Goal: Task Accomplishment & Management: Use online tool/utility

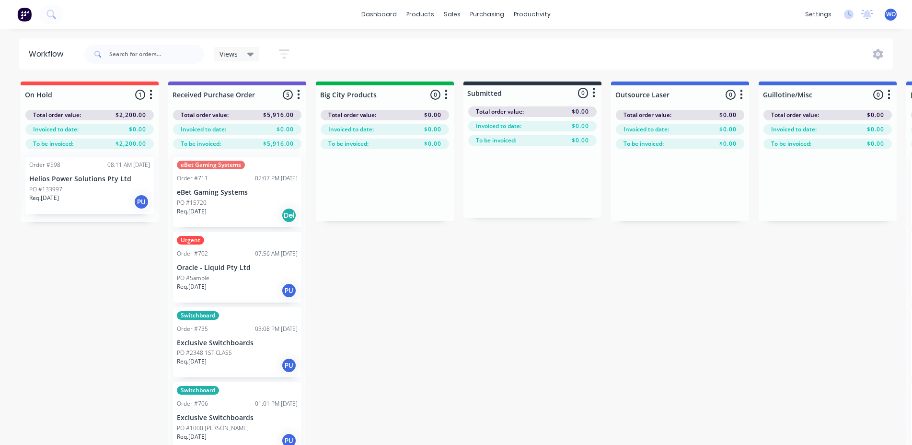
scroll to position [0, 1170]
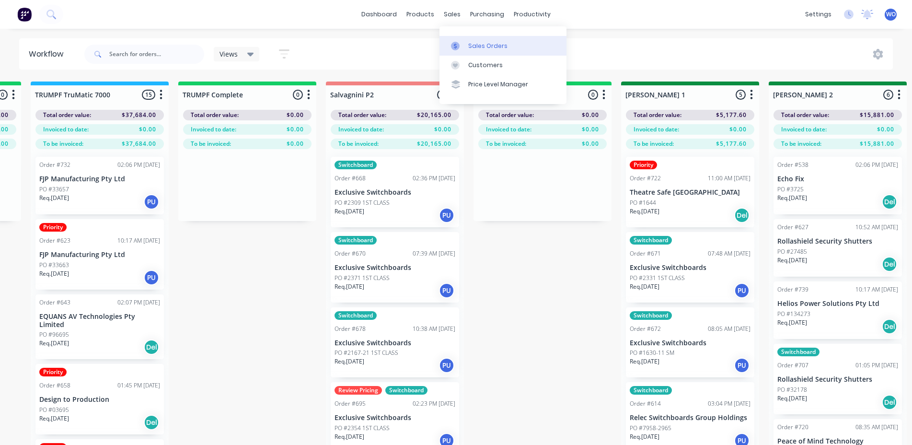
click at [470, 46] on div "Sales Orders" at bounding box center [487, 46] width 39 height 9
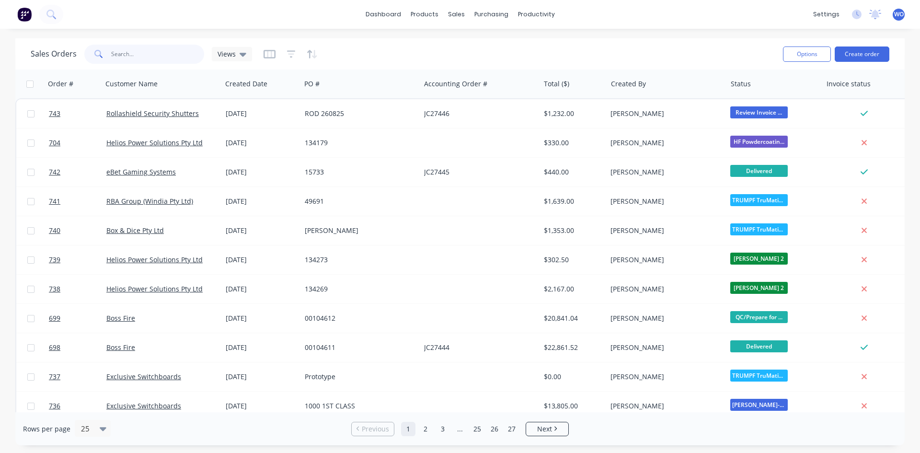
click at [122, 51] on input "text" at bounding box center [157, 54] width 93 height 19
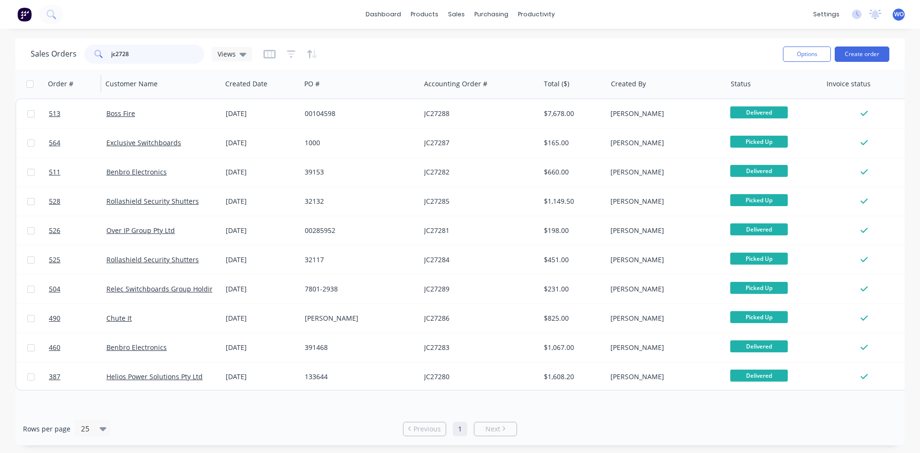
drag, startPoint x: 149, startPoint y: 60, endPoint x: 62, endPoint y: 73, distance: 88.6
click at [62, 73] on div "Sales Orders jc2728 Views Options Create order Order # Customer Name Created Da…" at bounding box center [459, 241] width 889 height 407
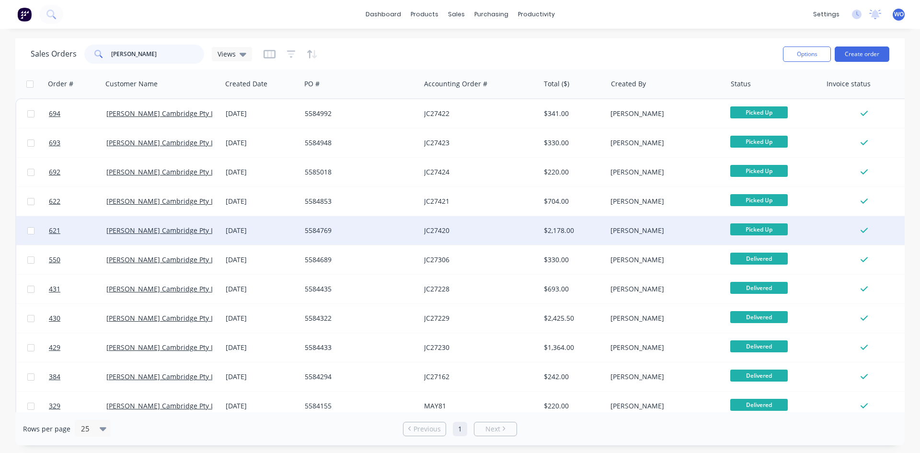
type input "[PERSON_NAME]"
click at [366, 233] on div "5584769" at bounding box center [358, 231] width 106 height 10
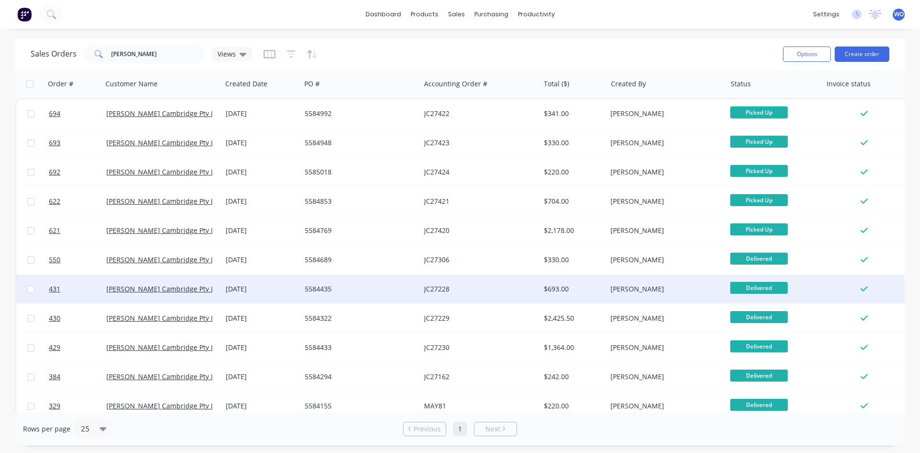
click at [514, 291] on div "JC27228" at bounding box center [477, 289] width 106 height 10
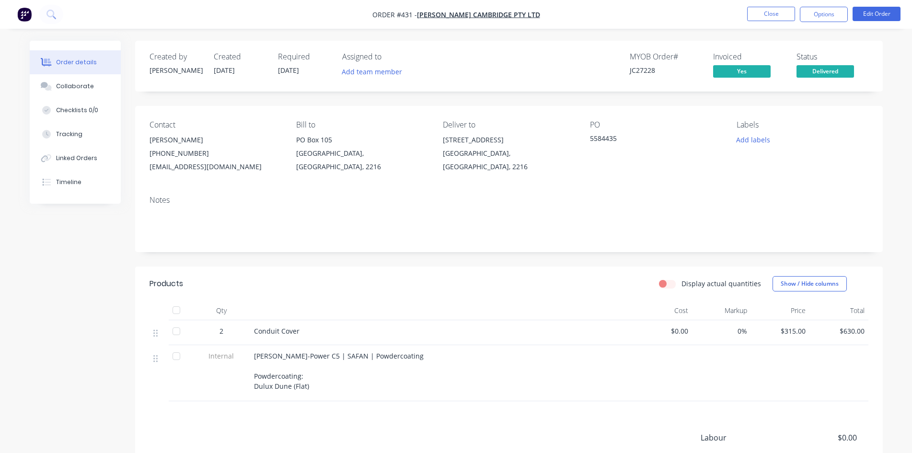
click at [271, 392] on div "[PERSON_NAME]-Power C5 | SAFAN | Powdercoating Powdercoating: Dulux Dune (Flat)" at bounding box center [441, 373] width 383 height 56
click at [61, 189] on button "Timeline" at bounding box center [75, 182] width 91 height 24
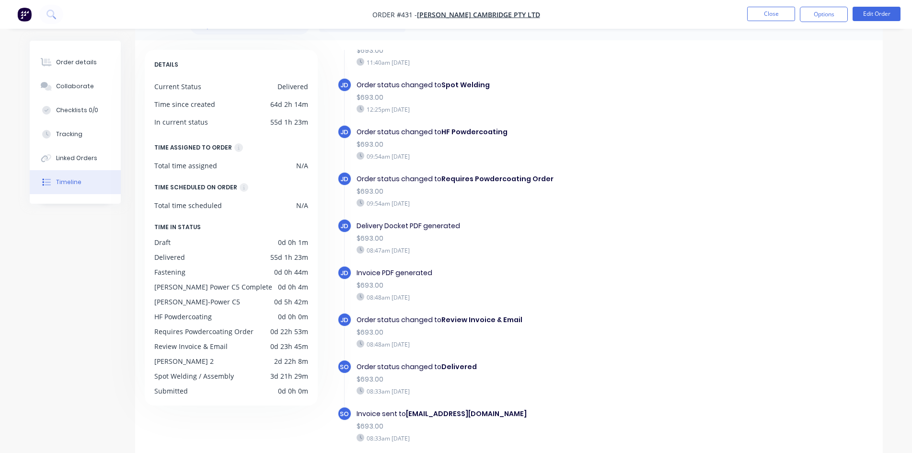
scroll to position [48, 0]
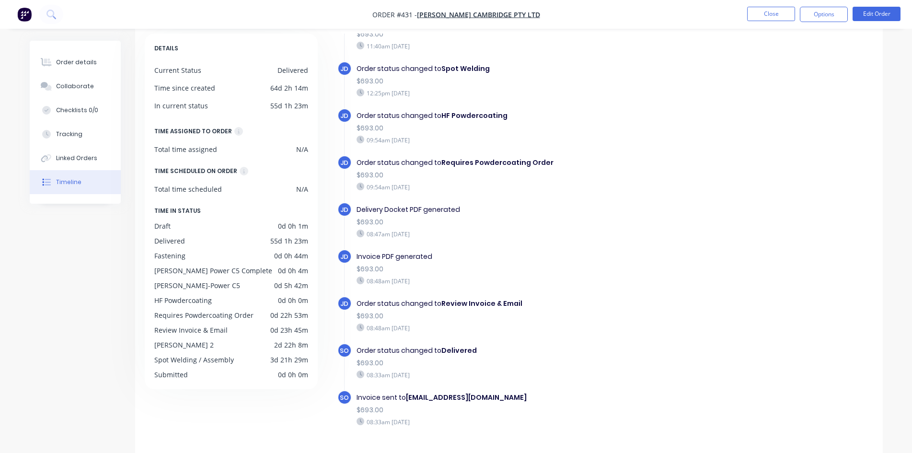
click at [428, 376] on div "08:33am [DATE]" at bounding box center [522, 374] width 332 height 9
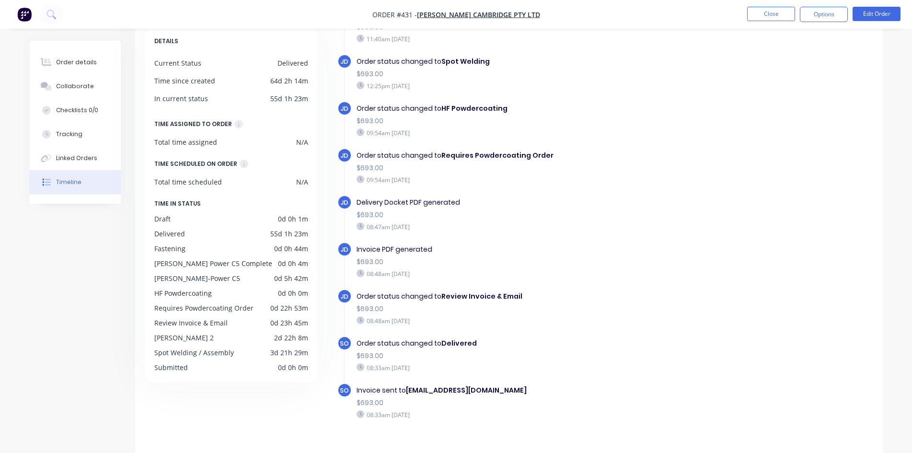
scroll to position [73, 0]
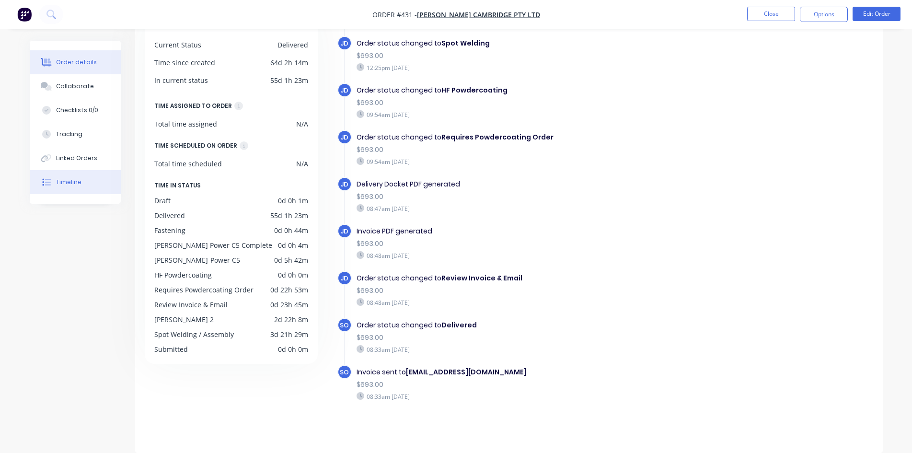
click at [88, 58] on div "Order details" at bounding box center [76, 62] width 41 height 9
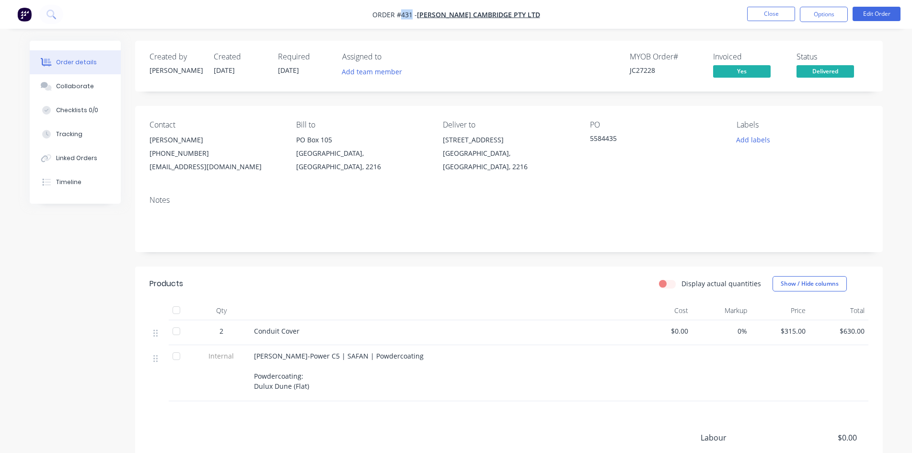
drag, startPoint x: 408, startPoint y: 15, endPoint x: 421, endPoint y: 13, distance: 12.6
click at [417, 13] on span "Order #431 -" at bounding box center [394, 14] width 45 height 9
copy span "431"
click at [829, 13] on button "Options" at bounding box center [824, 14] width 48 height 15
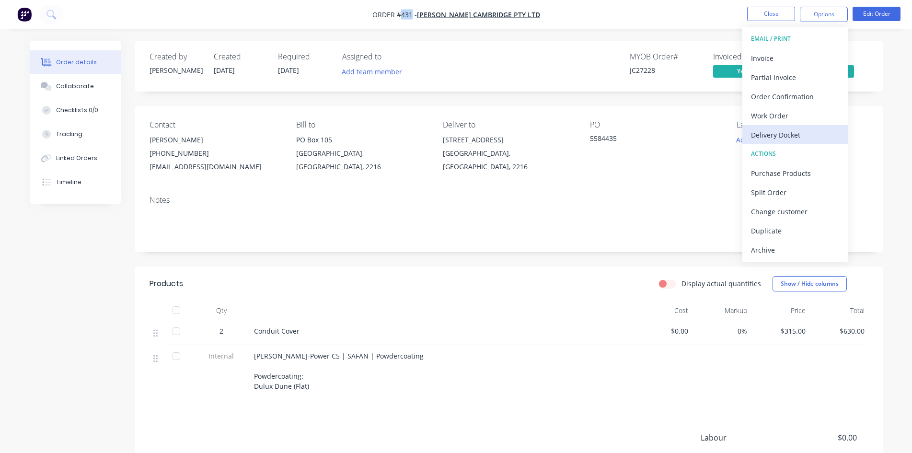
click at [825, 136] on div "Delivery Docket" at bounding box center [795, 135] width 88 height 14
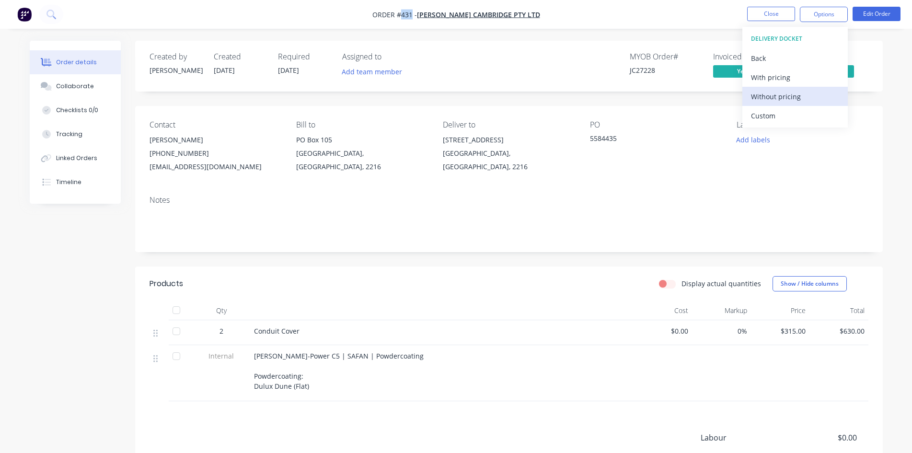
click at [798, 101] on div "Without pricing" at bounding box center [795, 97] width 88 height 14
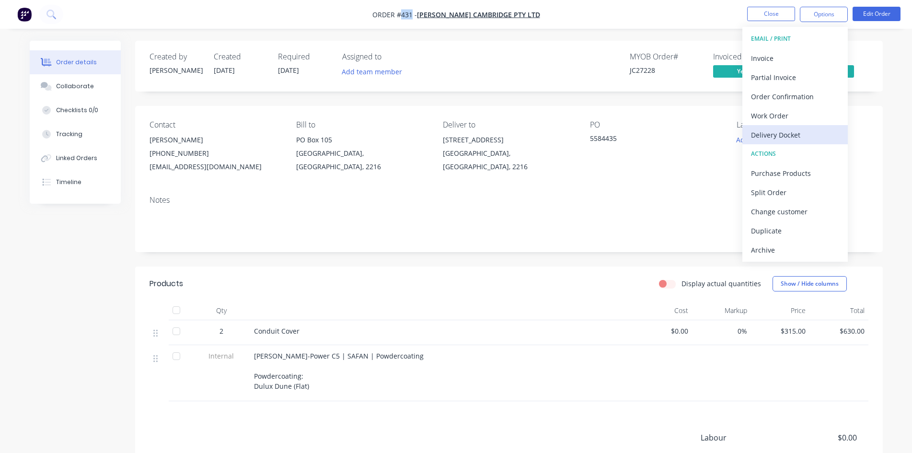
click at [795, 135] on div "Delivery Docket" at bounding box center [795, 135] width 88 height 14
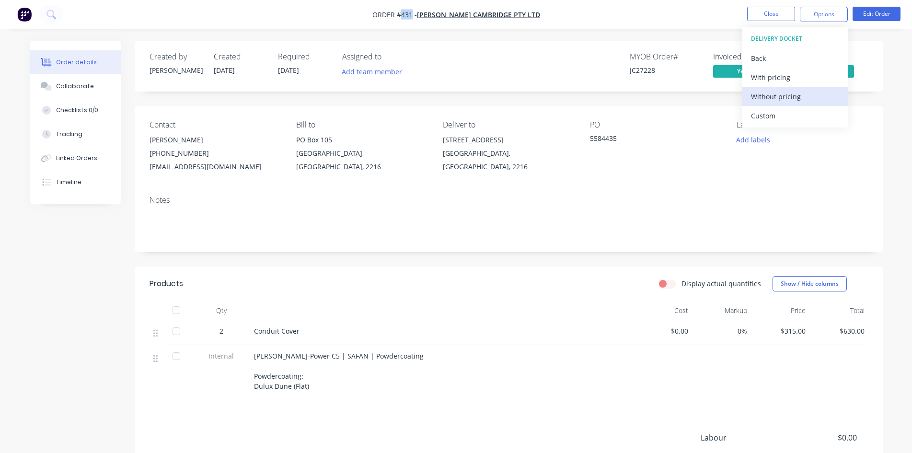
click at [788, 98] on div "Without pricing" at bounding box center [795, 97] width 88 height 14
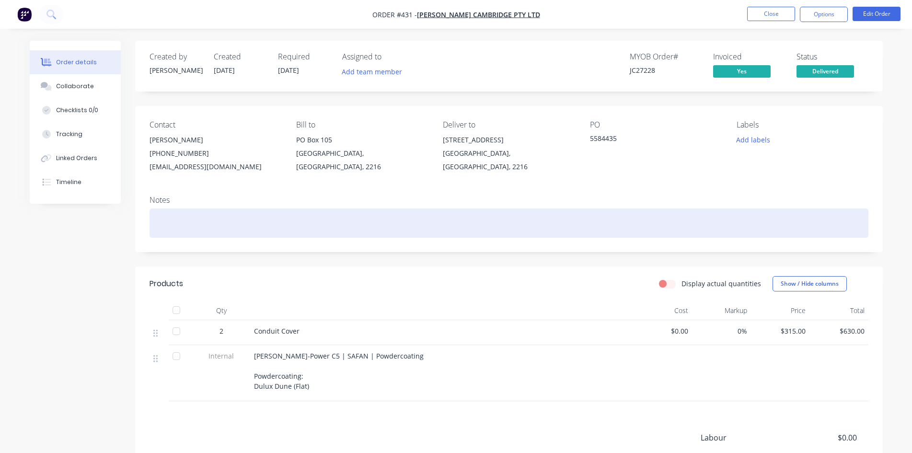
click at [548, 234] on div at bounding box center [508, 222] width 719 height 29
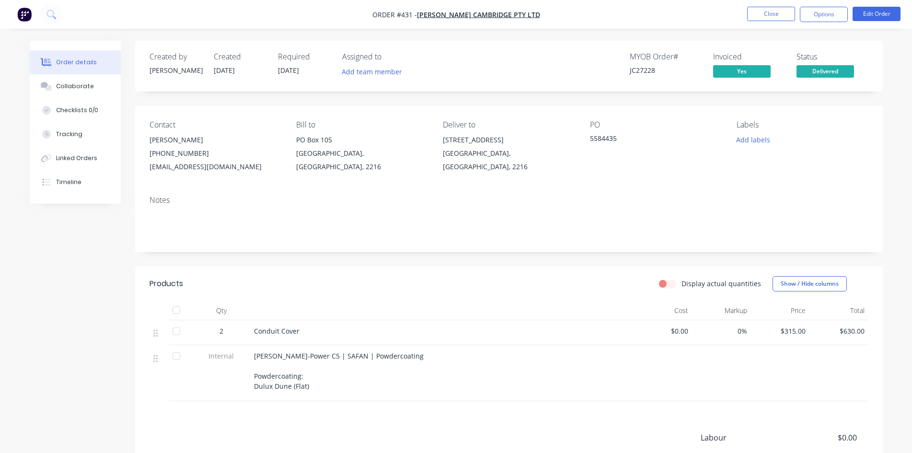
click at [28, 14] on img "button" at bounding box center [24, 14] width 14 height 14
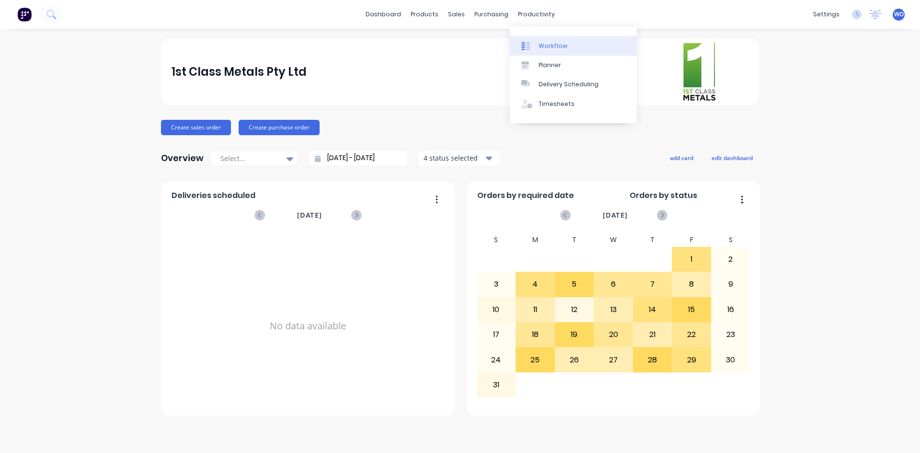
click at [565, 42] on link "Workflow" at bounding box center [573, 45] width 127 height 19
